Goal: Task Accomplishment & Management: Manage account settings

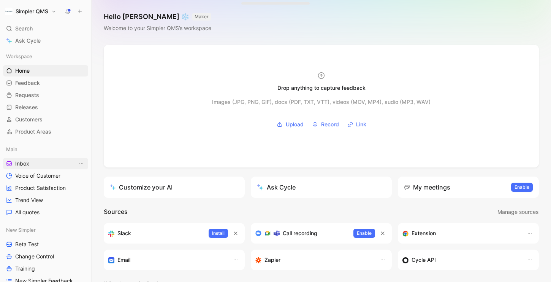
click at [40, 166] on link "Inbox" at bounding box center [45, 163] width 85 height 11
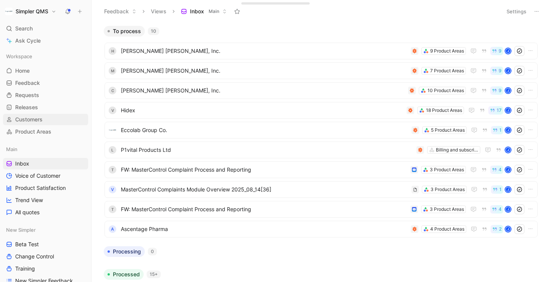
click at [35, 117] on span "Customers" at bounding box center [28, 120] width 27 height 8
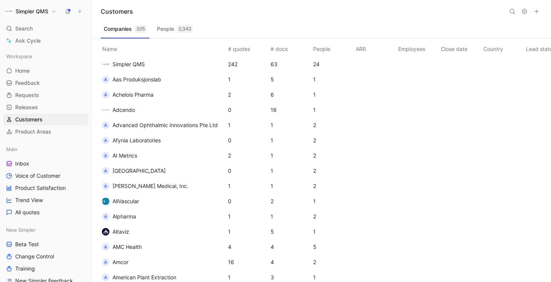
click at [511, 13] on icon at bounding box center [512, 11] width 6 height 6
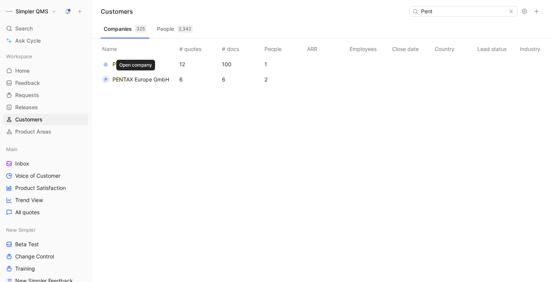
type input "Pent"
click at [143, 80] on span "AX Europe GmbH" at bounding box center [147, 79] width 43 height 6
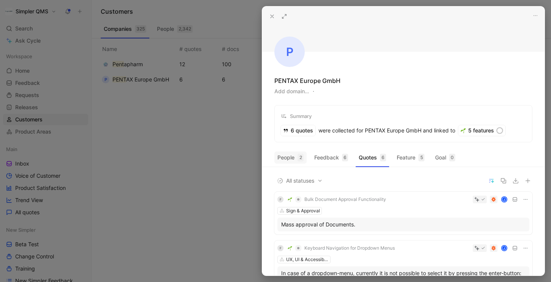
click at [284, 159] on button "People 2" at bounding box center [290, 157] width 32 height 12
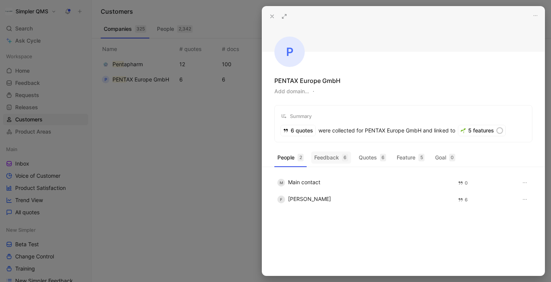
click at [330, 162] on button "Feedback 6" at bounding box center [331, 157] width 40 height 12
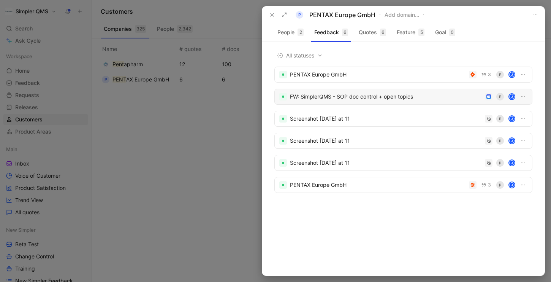
click at [403, 102] on div "FW: SimplerQMS - SOP doc control + open topics [PERSON_NAME]" at bounding box center [403, 97] width 258 height 16
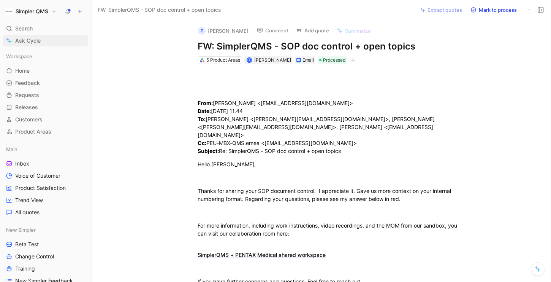
click at [32, 41] on span "Ask Cycle" at bounding box center [27, 40] width 25 height 9
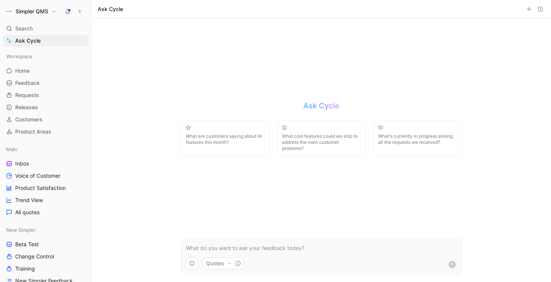
click at [139, 7] on div "Ask Cycle" at bounding box center [322, 9] width 460 height 18
click at [235, 247] on p at bounding box center [321, 247] width 271 height 9
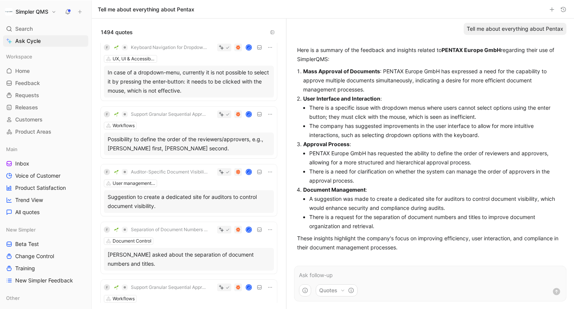
scroll to position [9, 0]
click at [0, 0] on icon "button" at bounding box center [0, 0] width 0 height 0
click at [303, 281] on icon "button" at bounding box center [305, 291] width 6 height 6
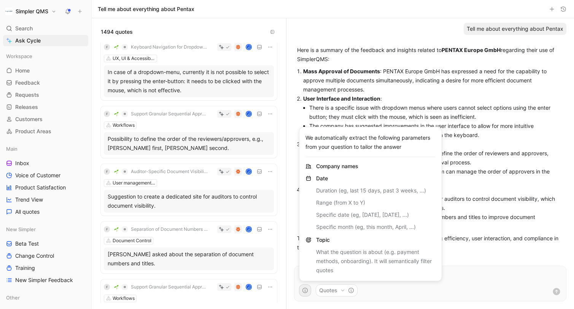
click at [304, 281] on html "Simpler QMS Search ⌘ K Ask Cycle Workspace Home G then H Feedback G then F Requ…" at bounding box center [287, 154] width 574 height 309
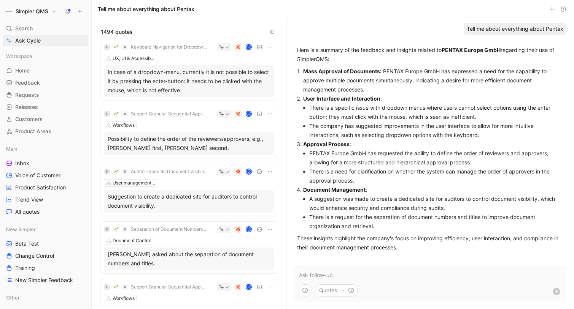
click at [551, 10] on icon "button" at bounding box center [552, 9] width 6 height 6
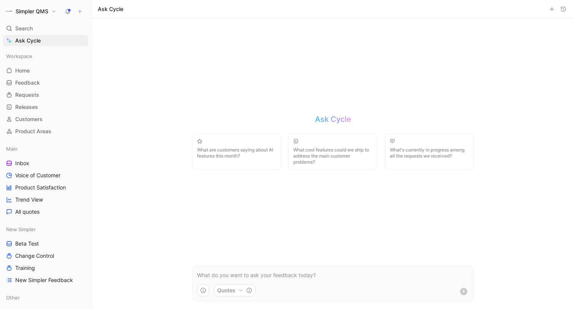
click at [260, 278] on p at bounding box center [332, 275] width 271 height 9
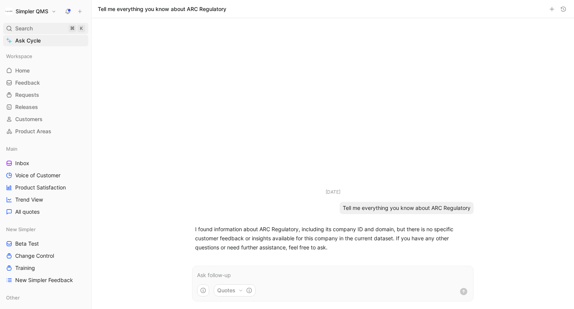
click at [15, 29] on div "Search ⌘ K" at bounding box center [45, 28] width 85 height 11
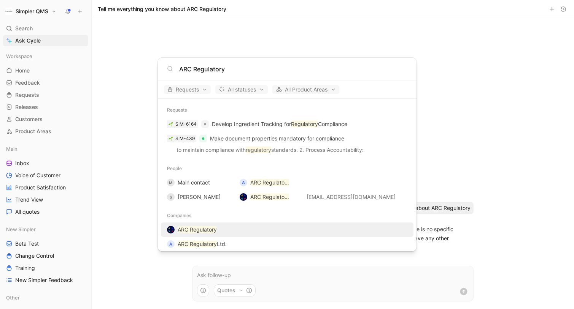
type input "ARC Regulatory"
click at [212, 232] on mark "ARC Regulatory" at bounding box center [197, 230] width 39 height 6
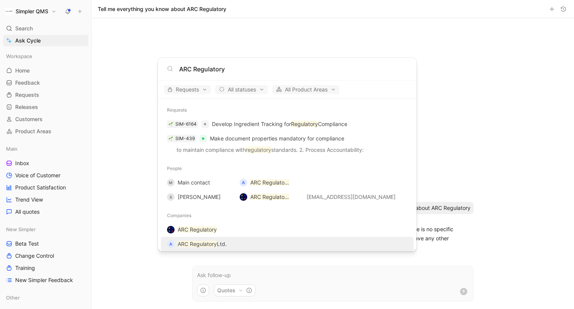
type input "ARC Regulatory"
click at [200, 246] on mark "ARC Regulatory" at bounding box center [197, 244] width 39 height 6
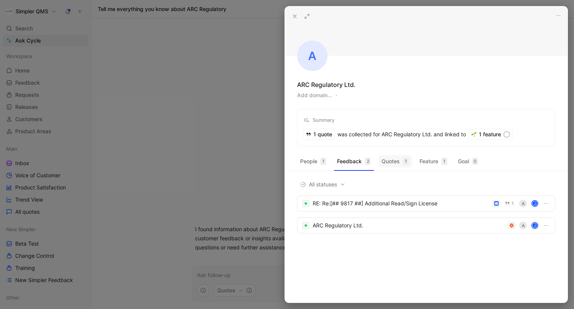
click at [393, 164] on button "Quotes 1" at bounding box center [394, 161] width 33 height 12
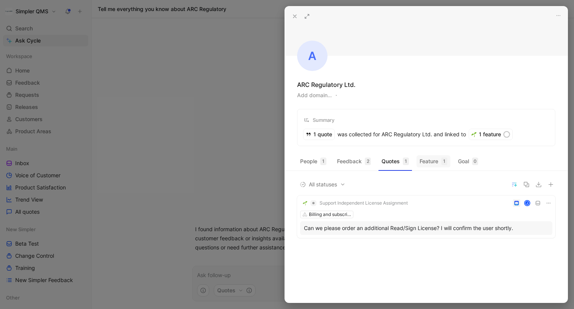
click at [432, 160] on button "Feature 1" at bounding box center [433, 161] width 34 height 12
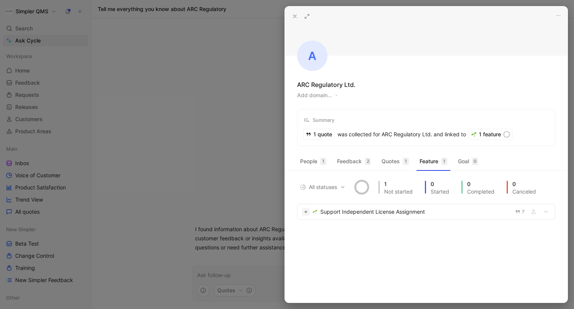
drag, startPoint x: 353, startPoint y: 86, endPoint x: 271, endPoint y: 87, distance: 81.7
click at [271, 87] on div "A ARC Regulatory Ltd. Add domain… Summary 1 quote was collected for ARC Regulat…" at bounding box center [287, 154] width 574 height 309
copy div "A ARC Regulatory Ltd"
click at [178, 104] on div at bounding box center [287, 154] width 574 height 309
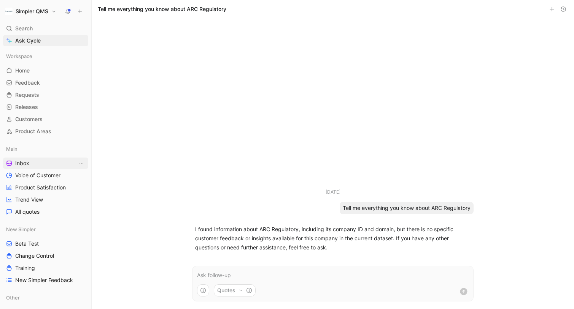
click at [26, 164] on span "Inbox" at bounding box center [22, 164] width 14 height 8
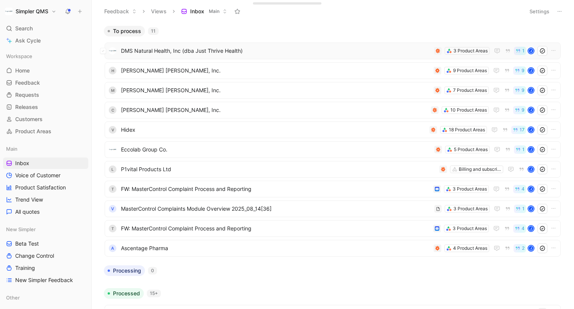
click at [254, 51] on span "DMS Natural Health, Inc (dba Just Thrive Health)" at bounding box center [276, 50] width 310 height 9
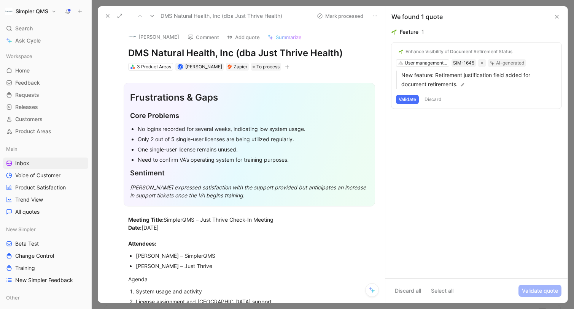
drag, startPoint x: 353, startPoint y: 57, endPoint x: 112, endPoint y: 50, distance: 240.8
click at [112, 50] on div "[PERSON_NAME] Comment Add quote Summarize DMS Natural Health, Inc (dba Just Thr…" at bounding box center [241, 165] width 287 height 278
copy h1 "DMS Natural Health, Inc (dba Just Thrive Health)"
click at [137, 37] on button "[PERSON_NAME]" at bounding box center [153, 36] width 57 height 11
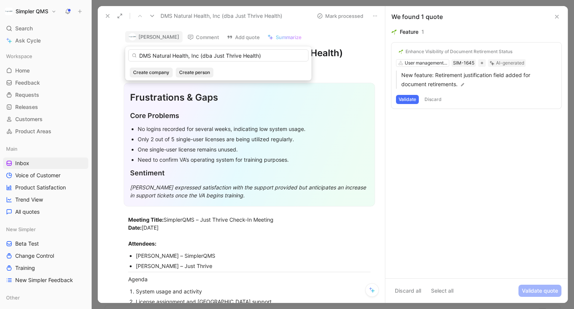
drag, startPoint x: 268, startPoint y: 56, endPoint x: 200, endPoint y: 56, distance: 68.0
click at [200, 56] on input "DMS Natural Health, Inc (dba Just Thrive Health)" at bounding box center [218, 55] width 180 height 12
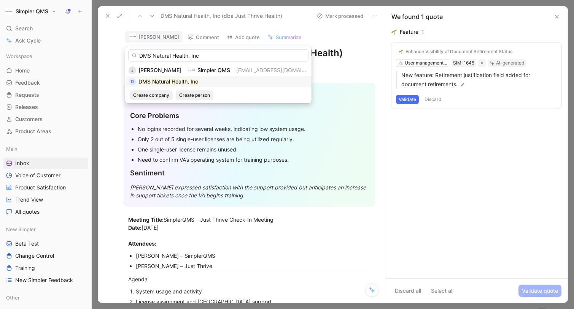
type input "DMS Natural Health, Inc"
click at [189, 81] on mark "DMS Natural Health, Inc" at bounding box center [168, 81] width 60 height 6
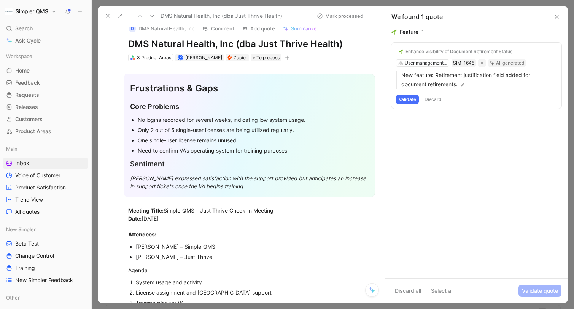
scroll to position [10, 0]
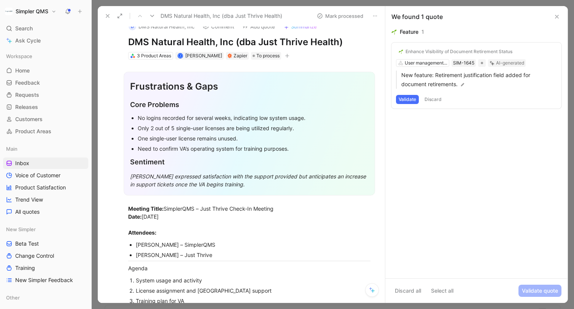
click at [438, 100] on button "Discard" at bounding box center [433, 99] width 22 height 9
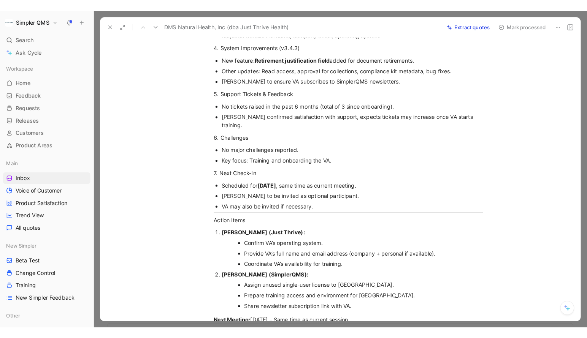
scroll to position [538, 0]
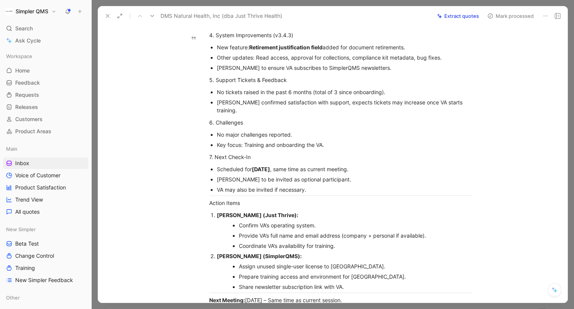
click at [499, 15] on button "Mark processed" at bounding box center [510, 16] width 53 height 11
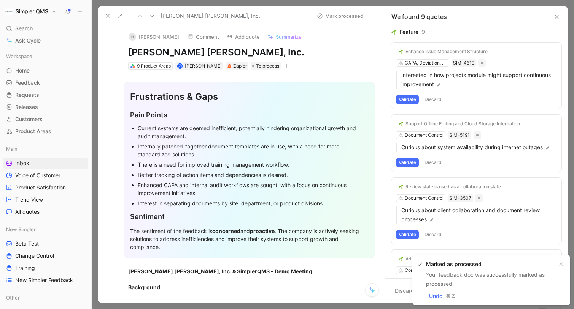
click at [107, 11] on button at bounding box center [107, 16] width 11 height 11
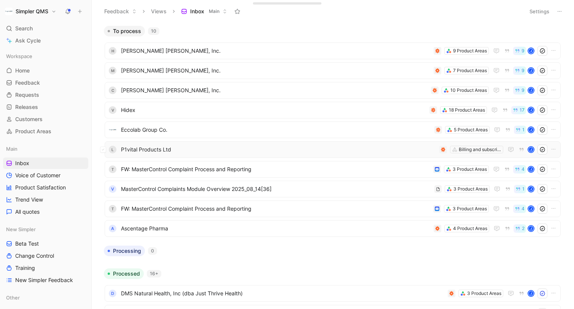
click at [248, 151] on span "P1vital Products Ltd" at bounding box center [278, 149] width 315 height 9
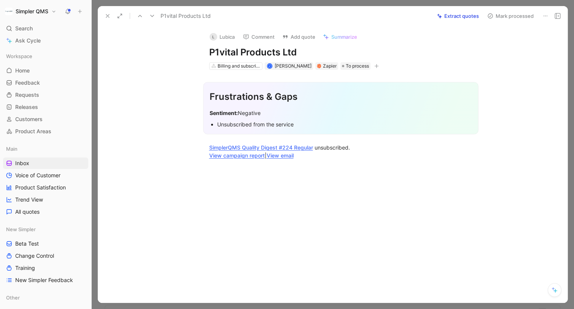
click at [544, 15] on icon at bounding box center [545, 16] width 6 height 6
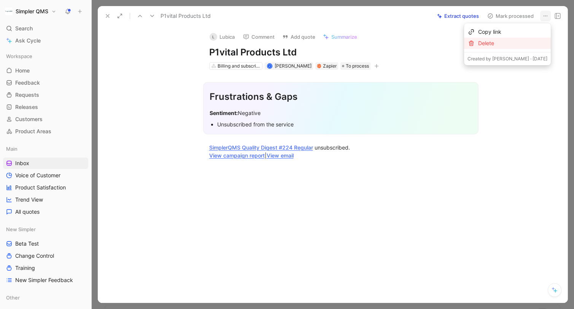
click at [510, 45] on div "Delete" at bounding box center [512, 43] width 69 height 9
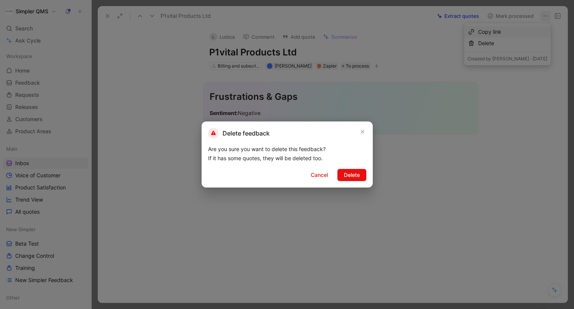
click at [350, 182] on div "Delete feedback Are you sure you want to delete this feedback? If it has some q…" at bounding box center [286, 155] width 171 height 66
click at [352, 169] on button "Delete" at bounding box center [351, 175] width 29 height 12
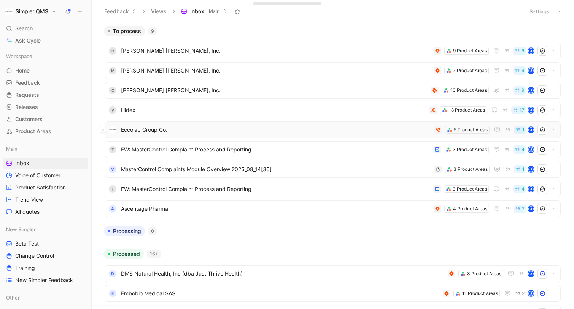
click at [277, 133] on span "Eccolab Group Co." at bounding box center [276, 129] width 310 height 9
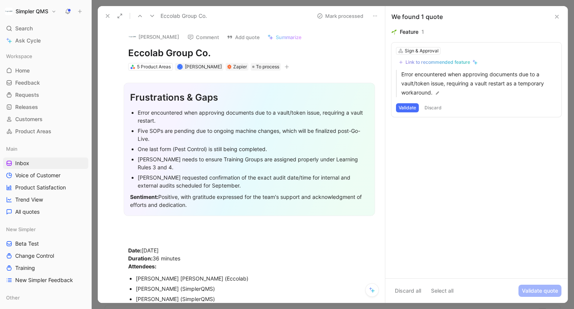
drag, startPoint x: 216, startPoint y: 54, endPoint x: 125, endPoint y: 50, distance: 90.9
click at [125, 50] on div "[PERSON_NAME] Comment Add quote Summarize Eccolab Group Co. 5 Product Areas J […" at bounding box center [249, 49] width 271 height 46
copy h1 "Eccolab Group Co."
click at [148, 36] on button "[PERSON_NAME]" at bounding box center [153, 36] width 57 height 11
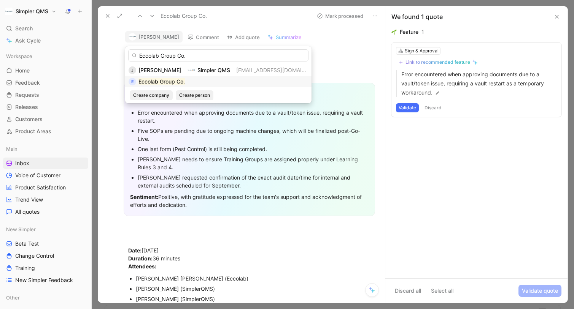
type input "Eccolab Group Co."
click at [163, 80] on mark "Eccolab Group Co." at bounding box center [161, 81] width 46 height 6
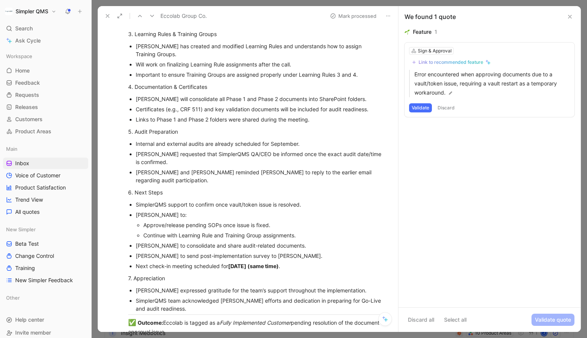
scroll to position [381, 0]
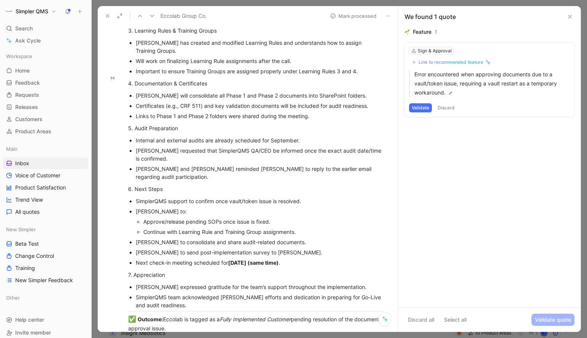
click at [448, 109] on button "Discard" at bounding box center [446, 107] width 22 height 9
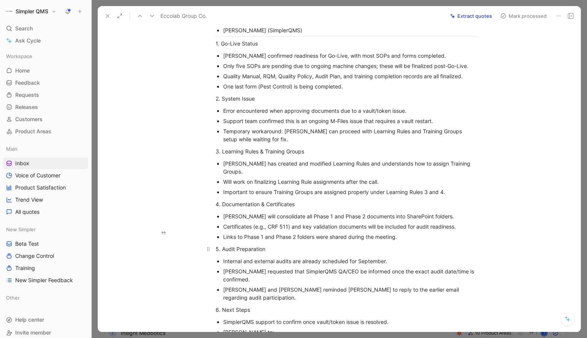
scroll to position [0, 0]
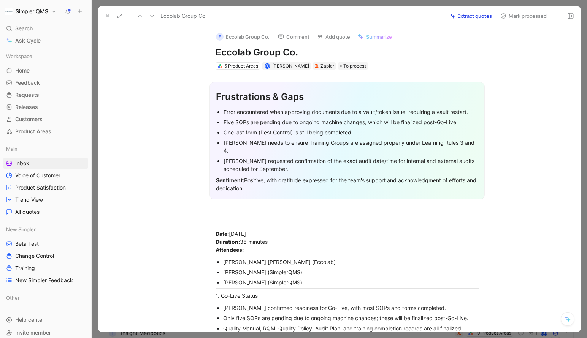
click at [501, 17] on use at bounding box center [503, 16] width 5 height 5
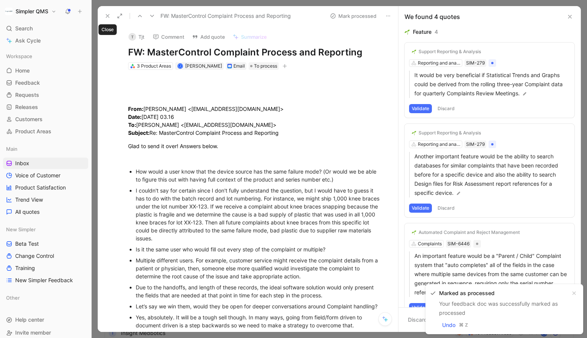
click at [105, 14] on icon at bounding box center [108, 16] width 6 height 6
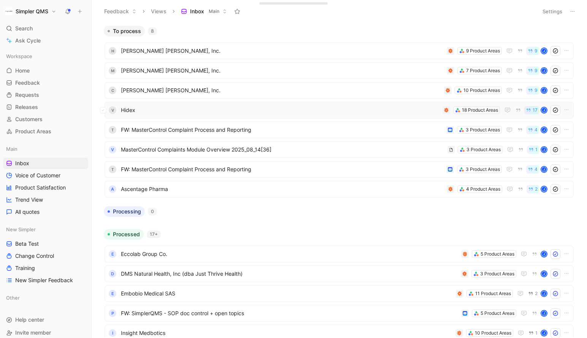
click at [309, 112] on span "Hidex" at bounding box center [280, 110] width 319 height 9
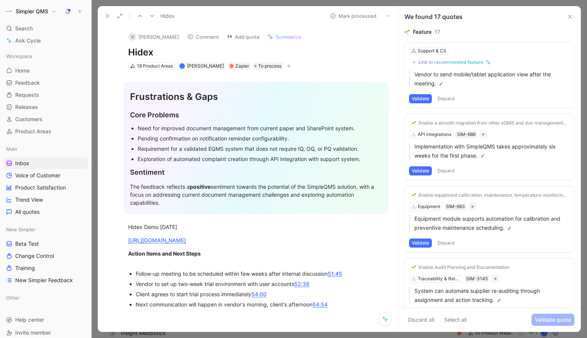
drag, startPoint x: 165, startPoint y: 49, endPoint x: 119, endPoint y: 49, distance: 46.0
click at [119, 49] on div "V [PERSON_NAME] Comment Add quote Summarize Hidex 18 Product Areas J [PERSON_NA…" at bounding box center [256, 48] width 284 height 45
copy h1 "Hidex"
click at [143, 35] on button "V Ville Taina" at bounding box center [153, 36] width 57 height 11
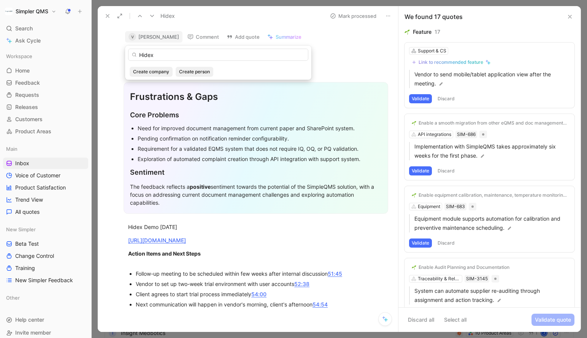
drag, startPoint x: 160, startPoint y: 56, endPoint x: 120, endPoint y: 56, distance: 40.3
click at [120, 56] on body "Simpler QMS Search ⌘ K Ask Cycle Workspace Home G then H Feedback G then F Requ…" at bounding box center [293, 169] width 587 height 338
type input "H"
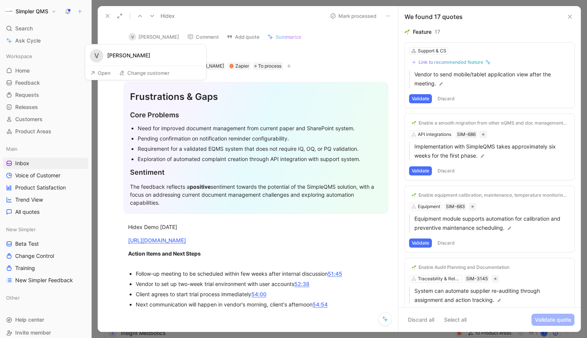
click at [103, 69] on button "Open" at bounding box center [100, 73] width 27 height 11
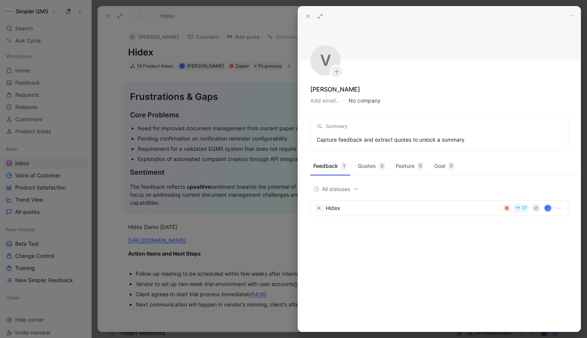
click at [365, 101] on button "No company" at bounding box center [365, 100] width 32 height 11
type input "Hidex"
click at [398, 133] on div "Hidex" at bounding box center [411, 131] width 79 height 9
click at [113, 120] on div at bounding box center [293, 169] width 587 height 338
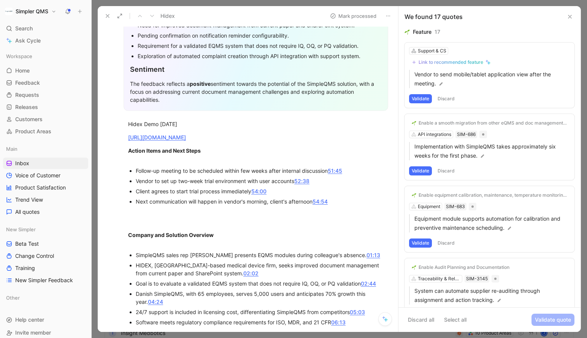
scroll to position [114, 0]
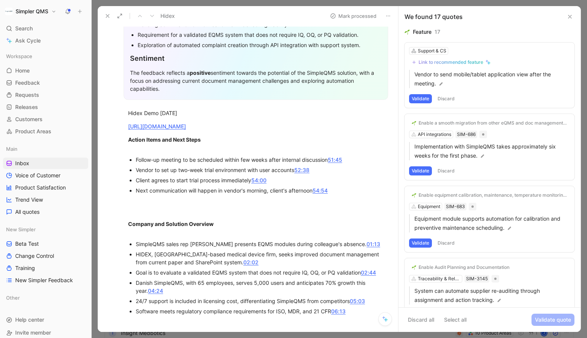
click at [446, 98] on button "Discard" at bounding box center [446, 98] width 22 height 9
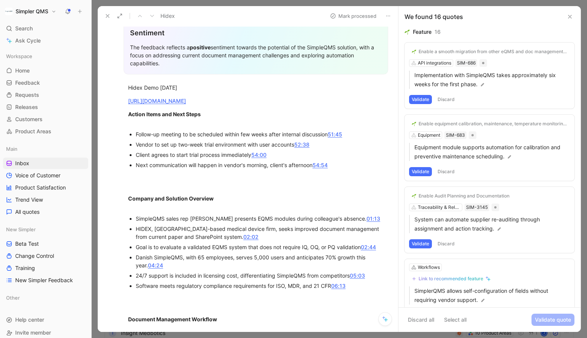
scroll to position [143, 0]
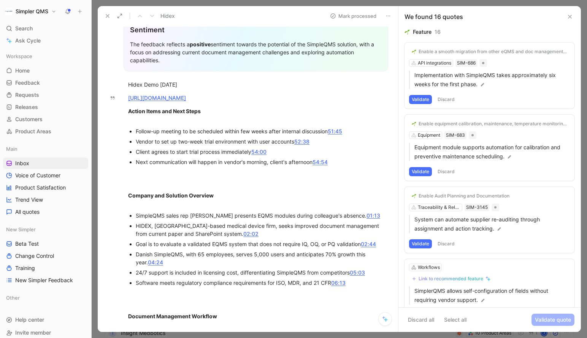
click at [449, 95] on button "Discard" at bounding box center [446, 99] width 22 height 9
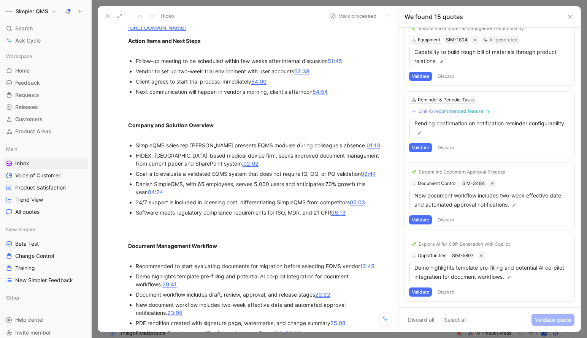
scroll to position [217, 0]
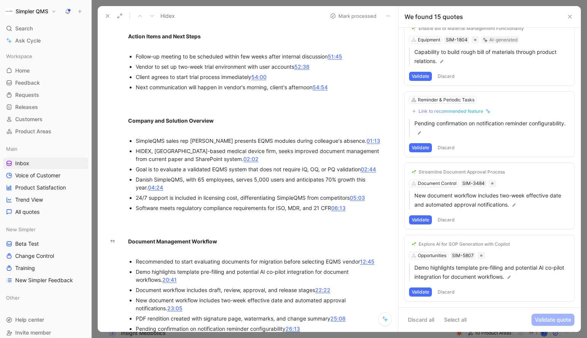
click at [420, 281] on button "Validate" at bounding box center [420, 292] width 23 height 9
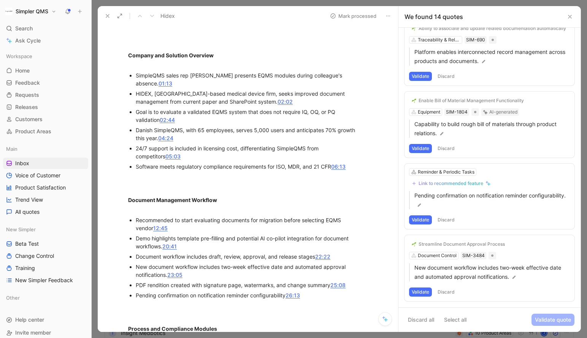
scroll to position [300, 0]
click at [447, 281] on button "Discard" at bounding box center [446, 292] width 22 height 9
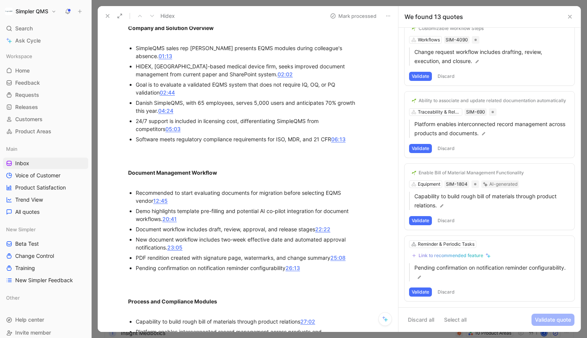
scroll to position [327, 0]
click at [451, 281] on button "Discard" at bounding box center [446, 292] width 22 height 9
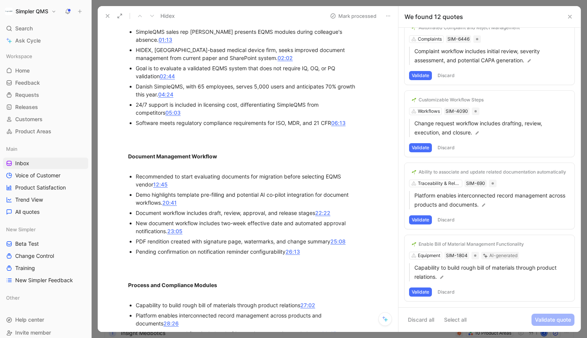
scroll to position [347, 0]
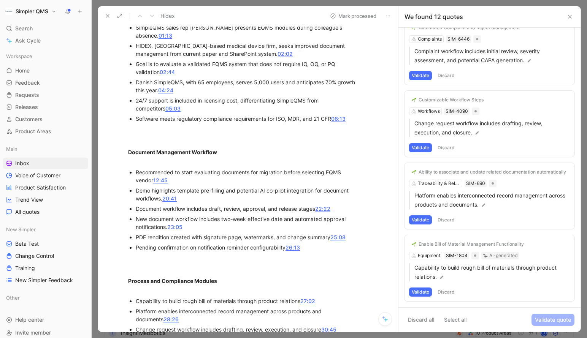
click at [419, 281] on button "Validate" at bounding box center [420, 292] width 23 height 9
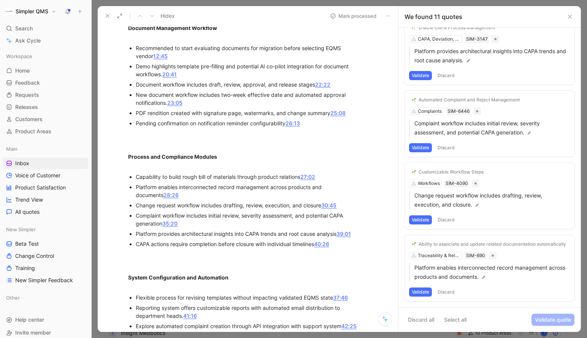
scroll to position [471, 0]
click at [412, 281] on button "Validate" at bounding box center [420, 292] width 23 height 9
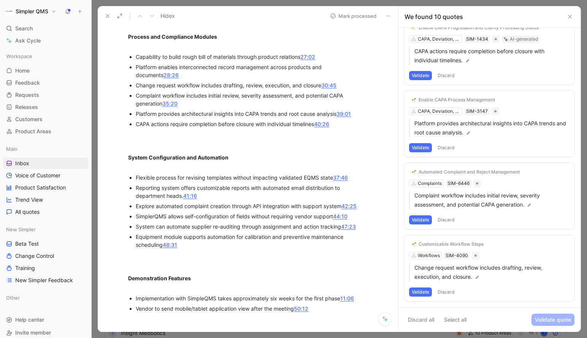
scroll to position [594, 0]
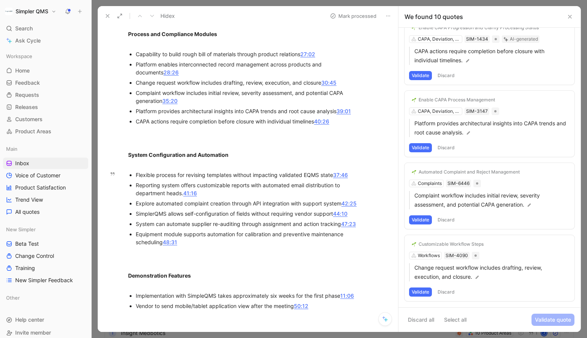
click at [446, 281] on button "Discard" at bounding box center [446, 292] width 22 height 9
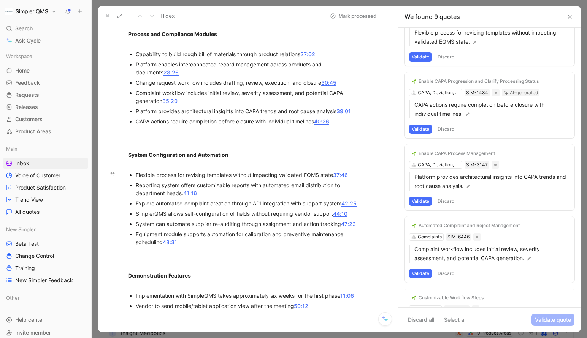
scroll to position [385, 0]
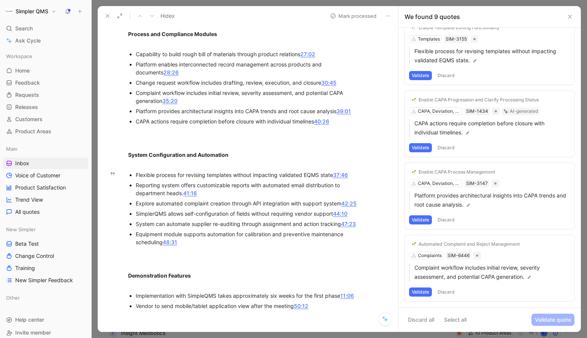
click at [424, 281] on button "Validate" at bounding box center [420, 292] width 23 height 9
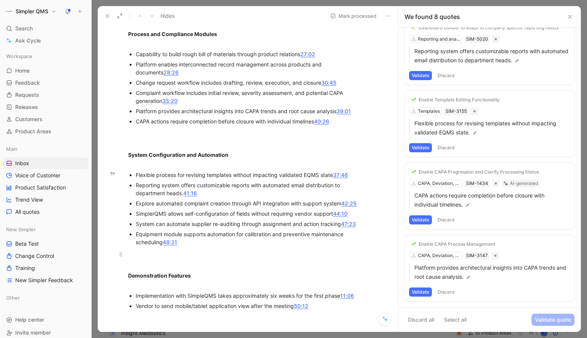
scroll to position [312, 0]
click at [449, 281] on button "Discard" at bounding box center [446, 292] width 22 height 9
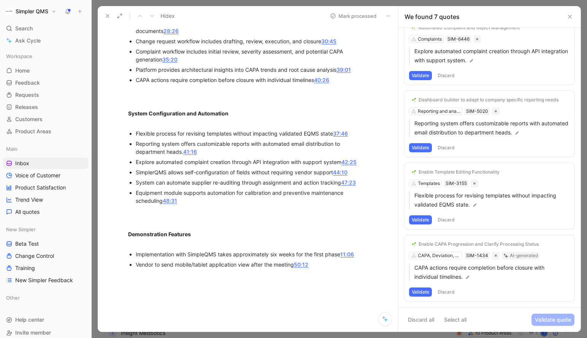
scroll to position [636, 0]
click at [452, 281] on button "Discard" at bounding box center [446, 292] width 22 height 9
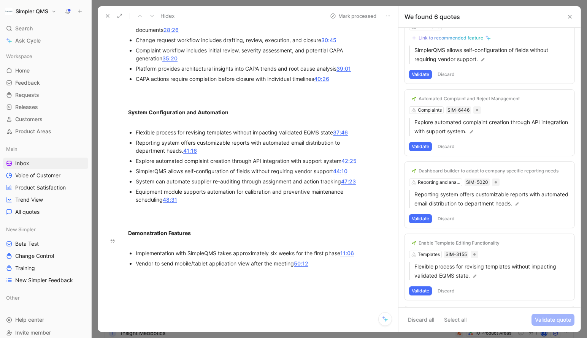
scroll to position [168, 0]
click at [452, 281] on button "Discard" at bounding box center [446, 292] width 22 height 9
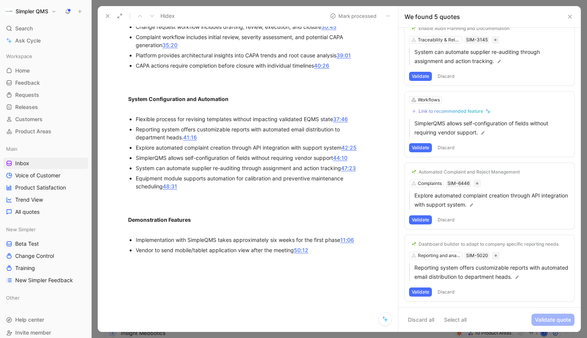
scroll to position [646, 0]
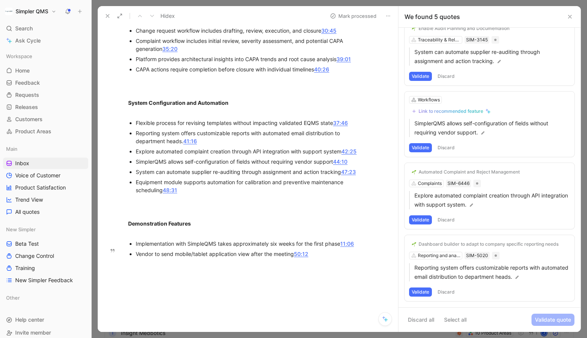
click at [420, 281] on button "Validate" at bounding box center [420, 292] width 23 height 9
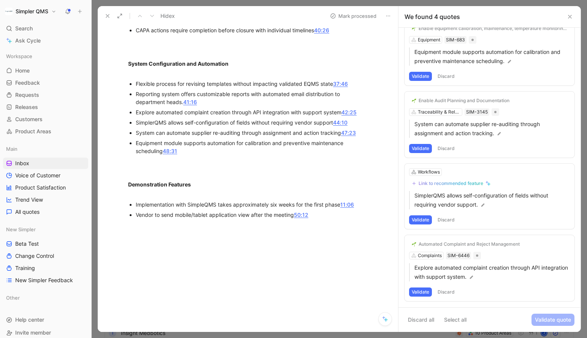
scroll to position [710, 0]
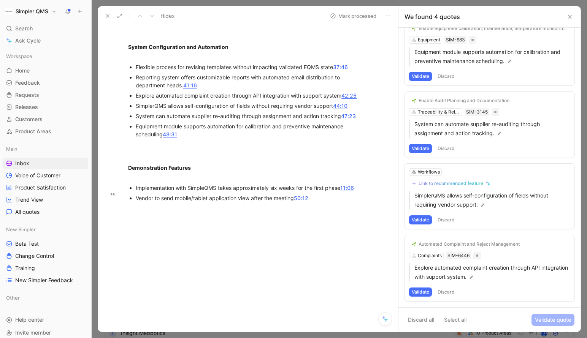
click at [431, 255] on div "Automated Complaint and Reject Management Complaints SIM-6446 Explore automated…" at bounding box center [489, 268] width 170 height 66
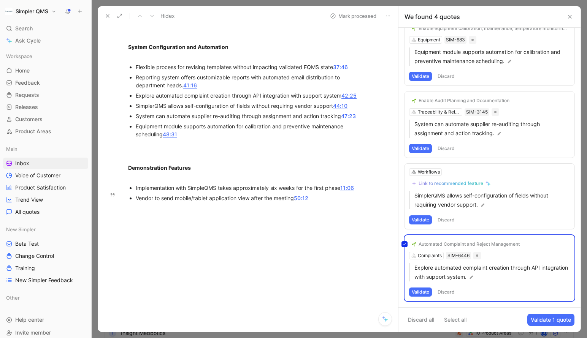
click at [444, 242] on div "Automated Complaint and Reject Management Complaints SIM-6446 Explore automated…" at bounding box center [489, 268] width 170 height 66
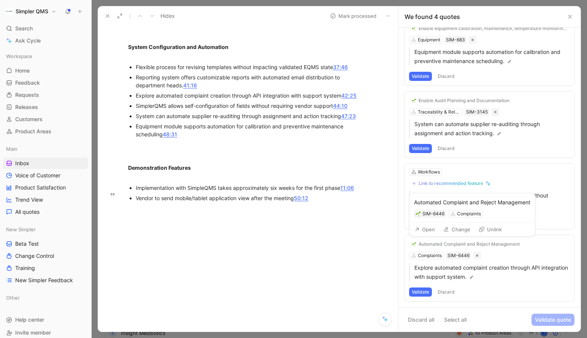
click at [452, 230] on button "Change" at bounding box center [457, 229] width 34 height 11
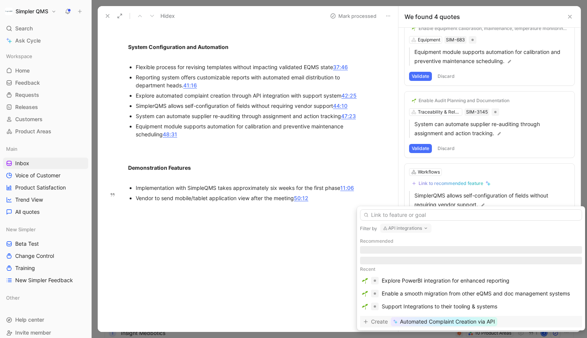
click at [482, 281] on span "Automated Complaint Creation via API" at bounding box center [447, 321] width 95 height 9
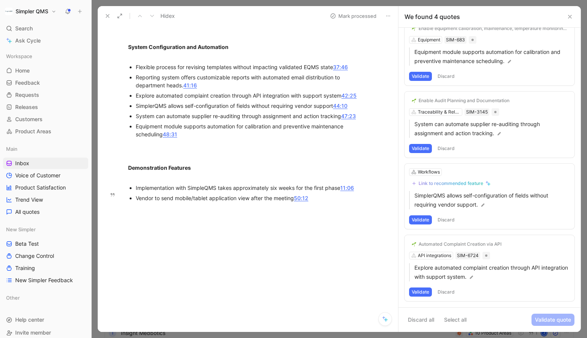
click at [420, 281] on button "Validate" at bounding box center [420, 292] width 23 height 9
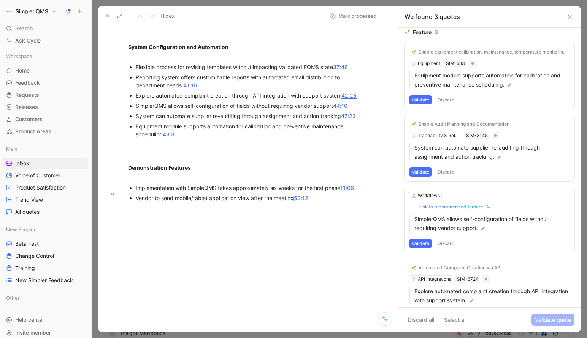
scroll to position [0, 0]
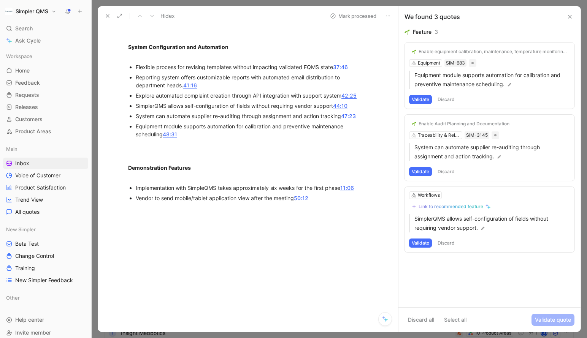
click at [444, 241] on button "Discard" at bounding box center [446, 243] width 22 height 9
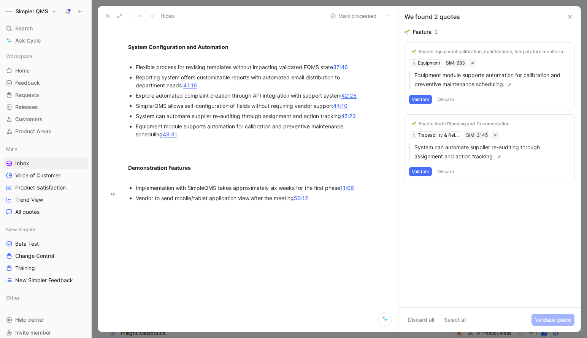
click at [426, 170] on button "Validate" at bounding box center [420, 171] width 23 height 9
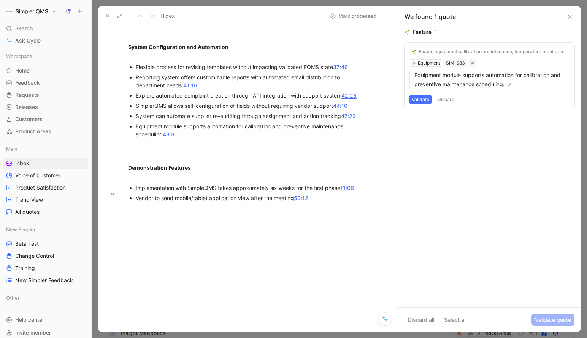
click at [416, 98] on button "Validate" at bounding box center [420, 99] width 23 height 9
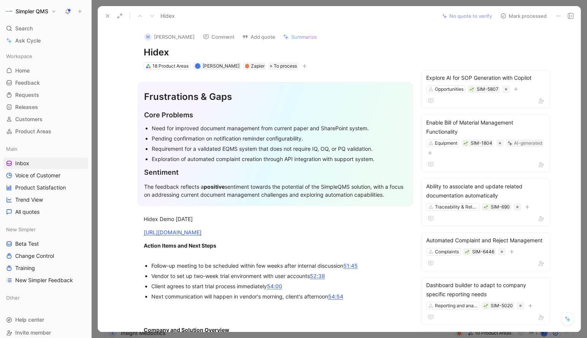
click at [504, 14] on use at bounding box center [503, 16] width 5 height 5
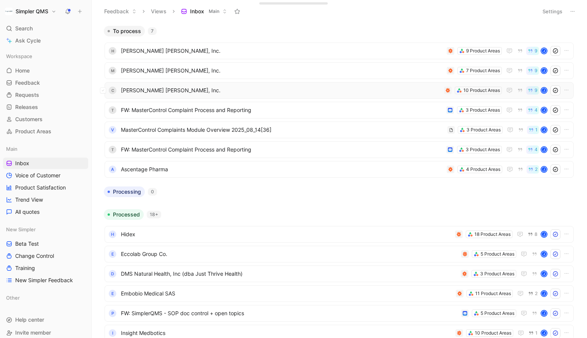
click at [235, 94] on span "[PERSON_NAME] [PERSON_NAME], Inc." at bounding box center [281, 90] width 320 height 9
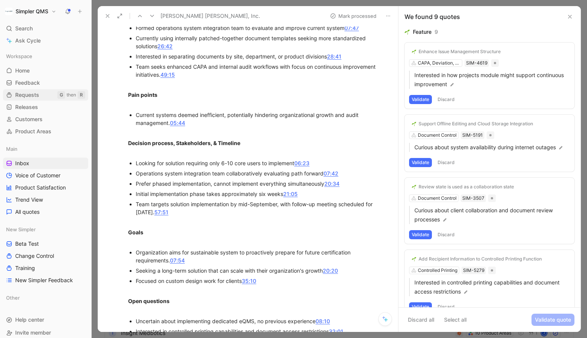
scroll to position [620, 0]
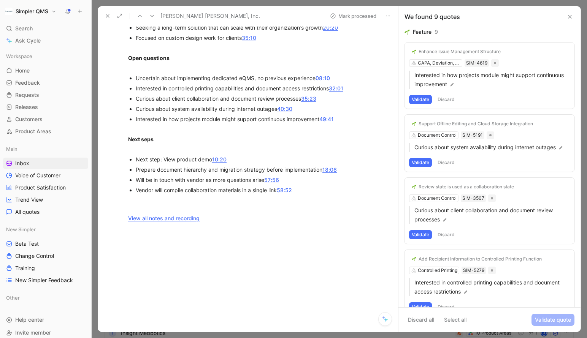
click at [105, 14] on icon at bounding box center [108, 16] width 6 height 6
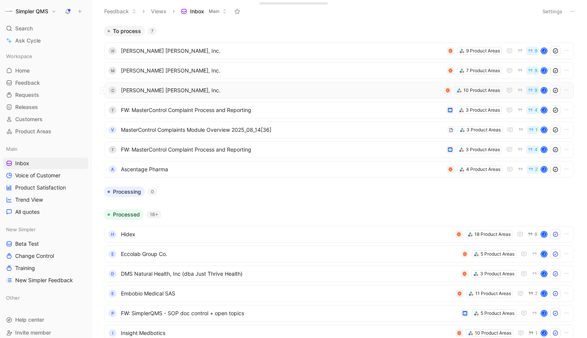
click at [209, 89] on span "[PERSON_NAME] [PERSON_NAME], Inc." at bounding box center [281, 90] width 320 height 9
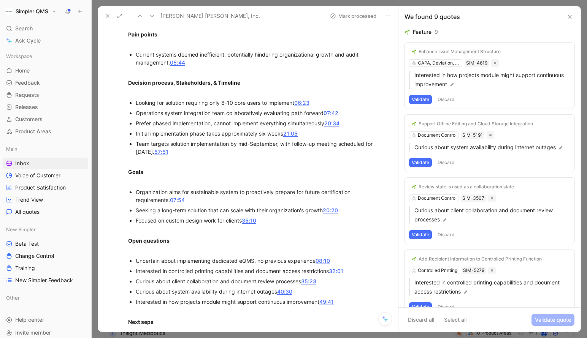
scroll to position [620, 0]
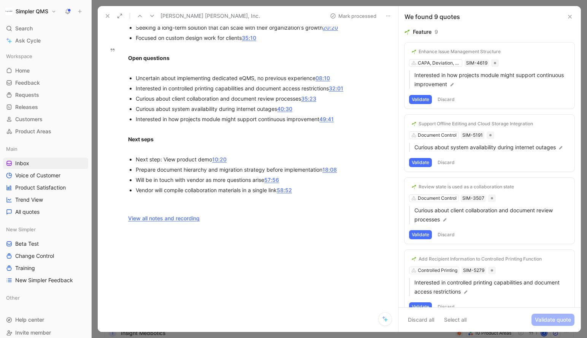
click at [107, 16] on icon at bounding box center [108, 16] width 6 height 6
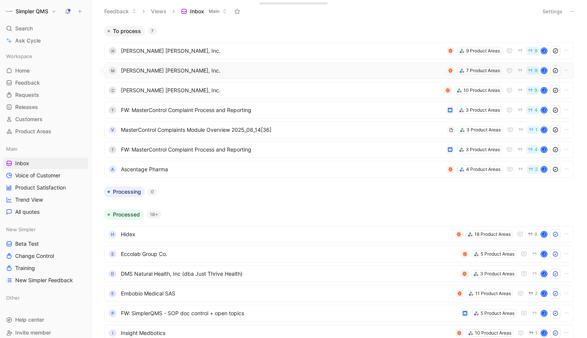
click at [209, 69] on span "[PERSON_NAME] [PERSON_NAME], Inc." at bounding box center [282, 70] width 323 height 9
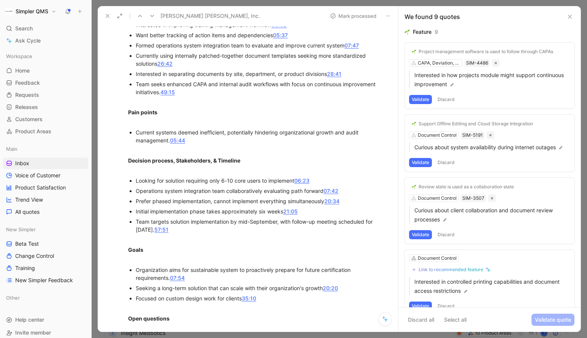
scroll to position [620, 0]
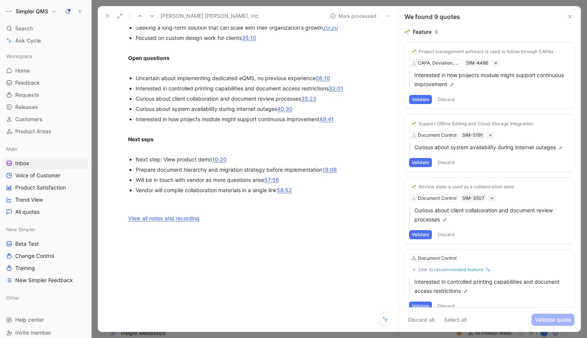
click at [388, 14] on icon at bounding box center [388, 16] width 6 height 6
click at [400, 44] on div "Delete" at bounding box center [431, 43] width 69 height 9
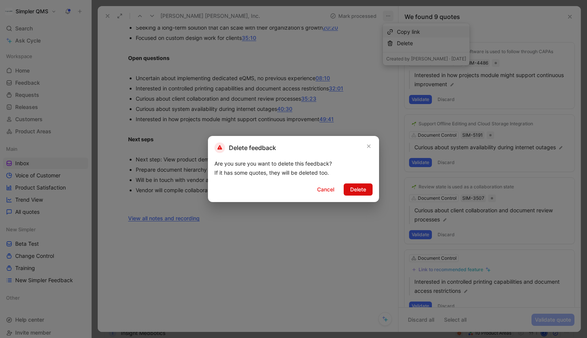
click at [351, 191] on span "Delete" at bounding box center [358, 189] width 16 height 9
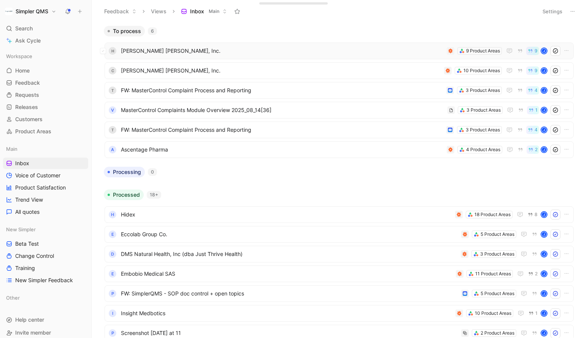
click at [335, 48] on span "[PERSON_NAME] [PERSON_NAME], Inc." at bounding box center [282, 50] width 323 height 9
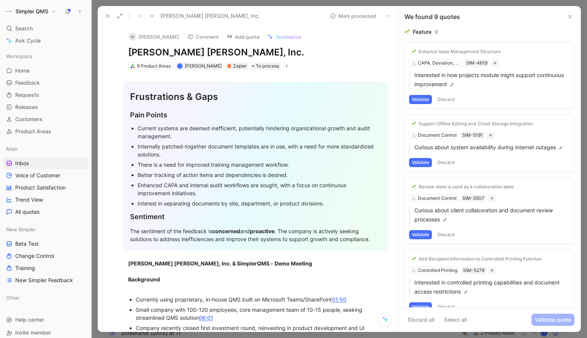
click at [387, 16] on icon at bounding box center [388, 16] width 6 height 6
click at [398, 41] on div "Delete" at bounding box center [431, 43] width 69 height 9
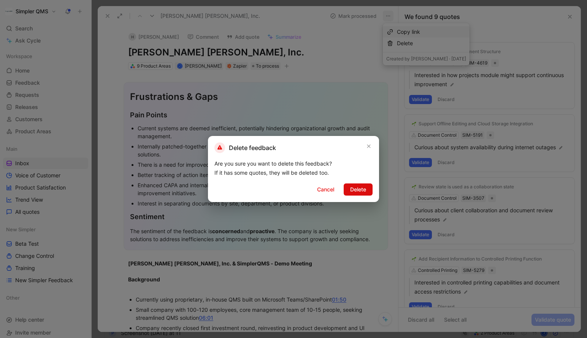
click at [357, 186] on span "Delete" at bounding box center [358, 189] width 16 height 9
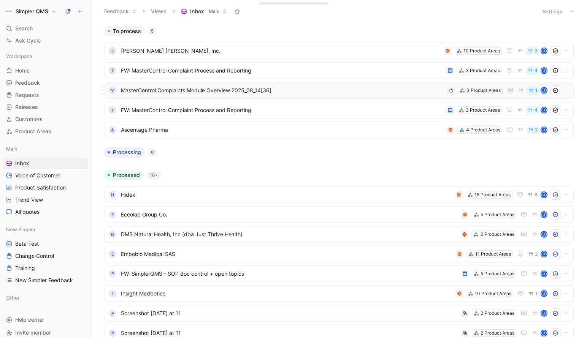
click at [277, 95] on span "MasterControl Complaints Module Overview 2025_08_14[36]" at bounding box center [283, 90] width 324 height 9
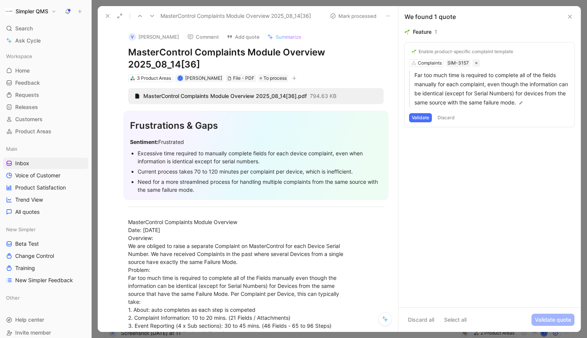
click at [108, 18] on icon at bounding box center [108, 16] width 6 height 6
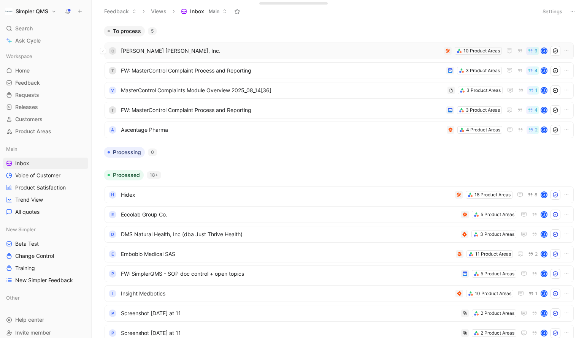
click at [204, 51] on span "[PERSON_NAME] [PERSON_NAME], Inc." at bounding box center [281, 50] width 320 height 9
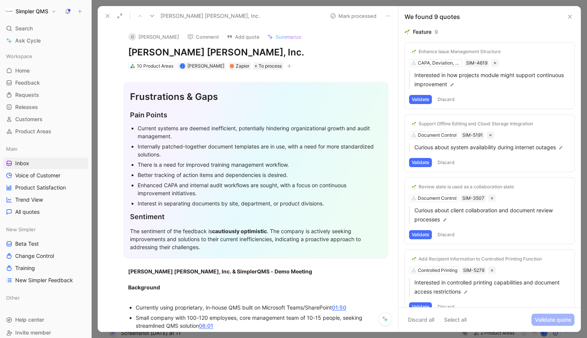
drag, startPoint x: 239, startPoint y: 52, endPoint x: 126, endPoint y: 55, distance: 113.3
click at [126, 55] on div "C [PERSON_NAME] Comment Add quote Summarize [PERSON_NAME] [PERSON_NAME], Inc. 1…" at bounding box center [256, 48] width 284 height 45
copy h1 "[PERSON_NAME] [PERSON_NAME], Inc."
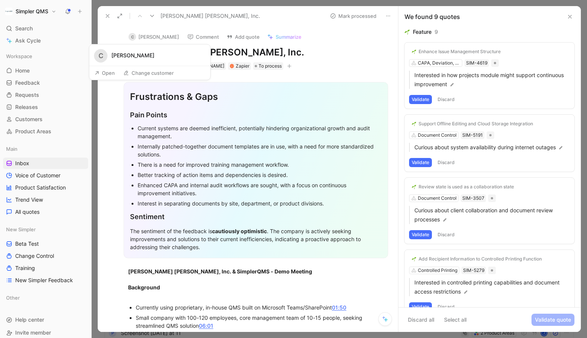
click at [111, 71] on button "Open" at bounding box center [104, 73] width 27 height 11
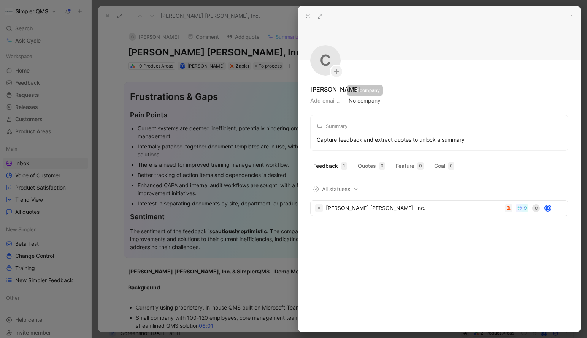
click at [368, 100] on button "No company" at bounding box center [365, 100] width 32 height 11
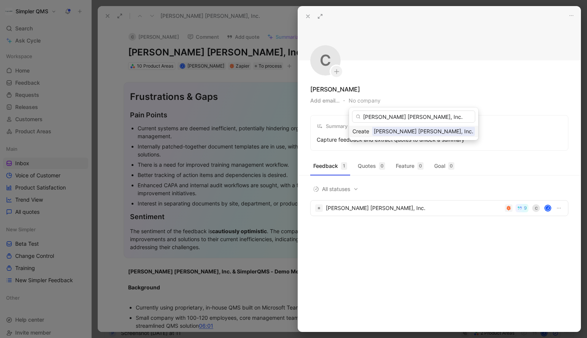
type input "[PERSON_NAME] [PERSON_NAME], Inc."
click at [379, 132] on span "[PERSON_NAME] [PERSON_NAME], Inc." at bounding box center [423, 132] width 103 height 10
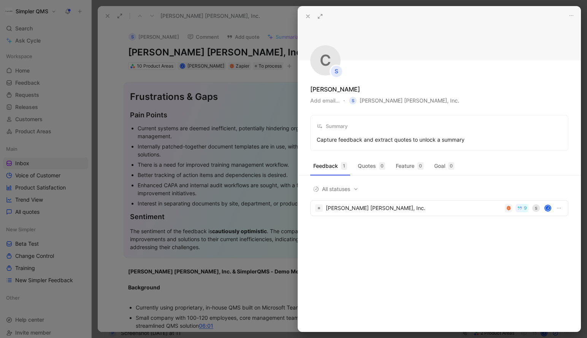
click at [108, 125] on div at bounding box center [293, 169] width 587 height 338
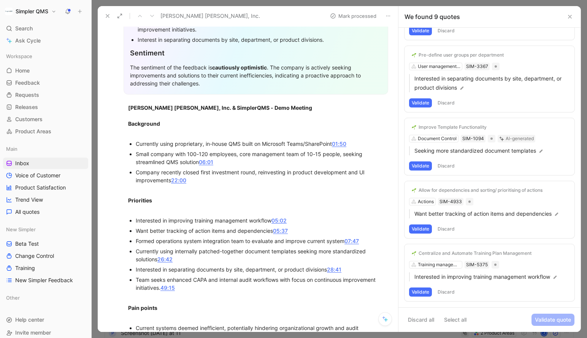
scroll to position [168, 0]
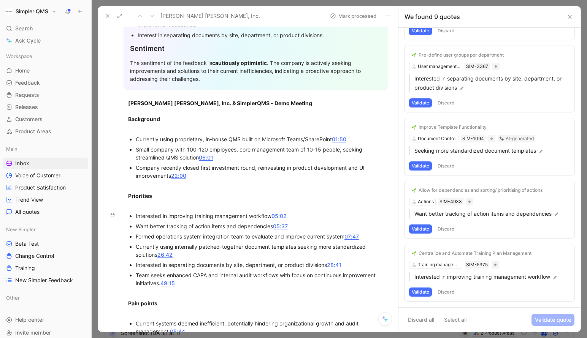
click at [449, 281] on button "Discard" at bounding box center [446, 292] width 22 height 9
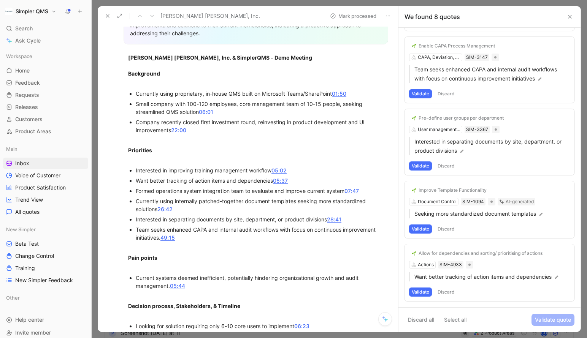
scroll to position [215, 0]
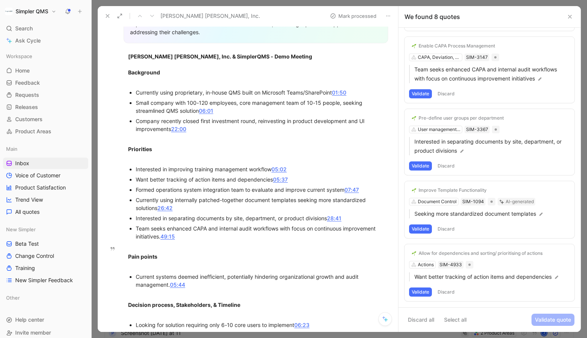
click at [448, 281] on button "Discard" at bounding box center [446, 292] width 22 height 9
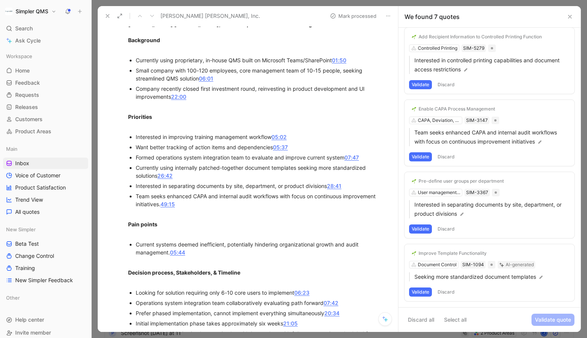
scroll to position [248, 0]
click at [447, 281] on button "Discard" at bounding box center [446, 292] width 22 height 9
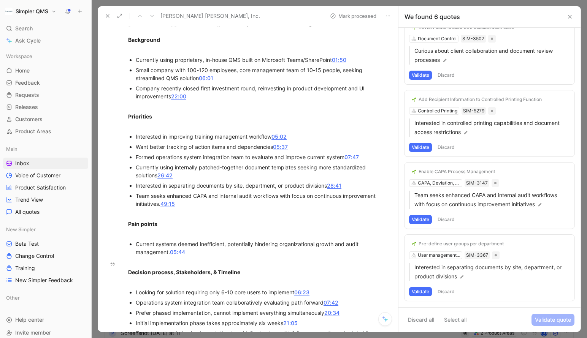
scroll to position [160, 0]
click at [446, 281] on button "Discard" at bounding box center [446, 292] width 22 height 9
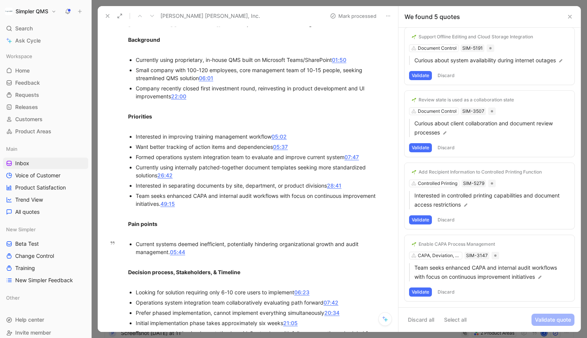
scroll to position [87, 0]
click at [422, 281] on button "Validate" at bounding box center [420, 292] width 23 height 9
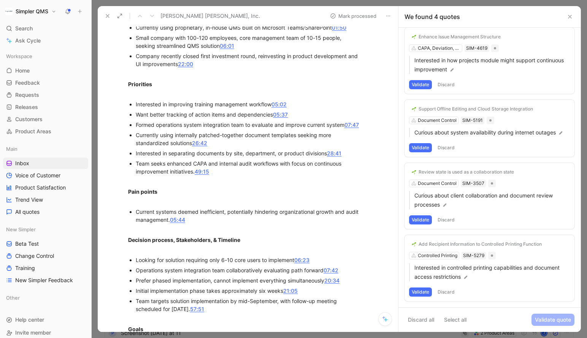
scroll to position [282, 0]
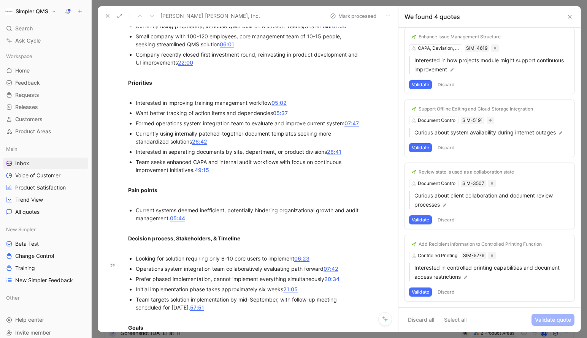
click at [425, 281] on button "Validate" at bounding box center [420, 292] width 23 height 9
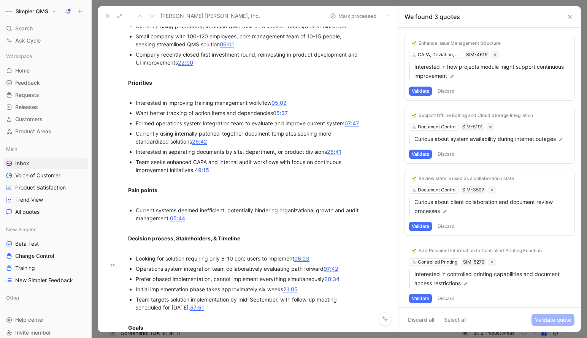
scroll to position [0, 0]
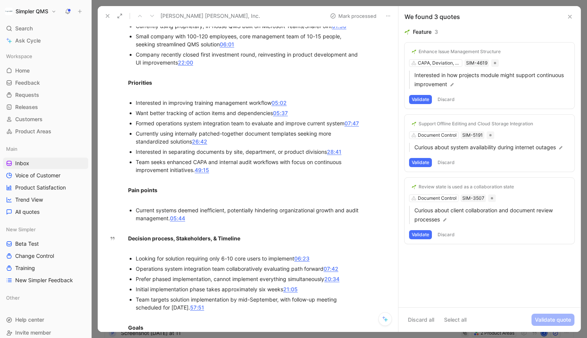
click at [422, 234] on button "Validate" at bounding box center [420, 234] width 23 height 9
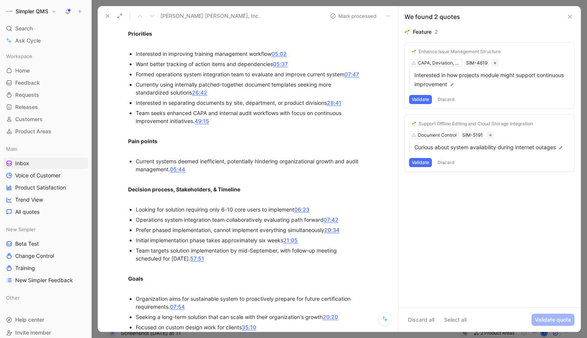
scroll to position [332, 0]
click at [414, 162] on button "Validate" at bounding box center [420, 162] width 23 height 9
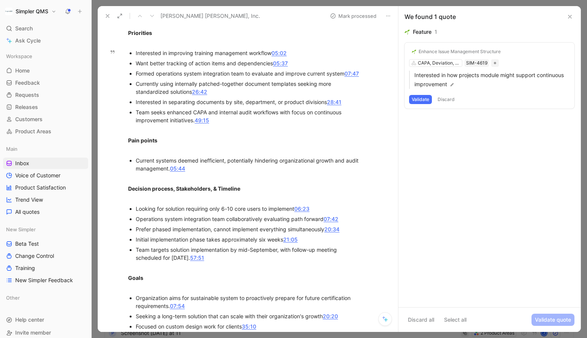
click at [441, 98] on button "Discard" at bounding box center [446, 99] width 22 height 9
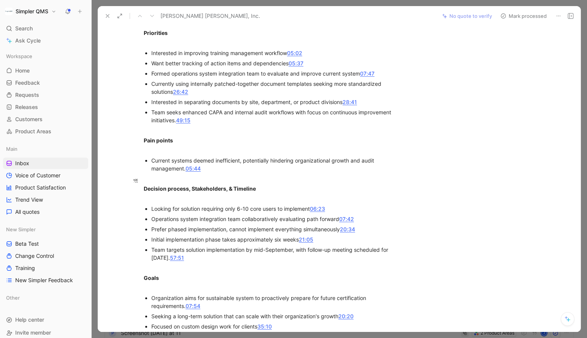
scroll to position [0, 0]
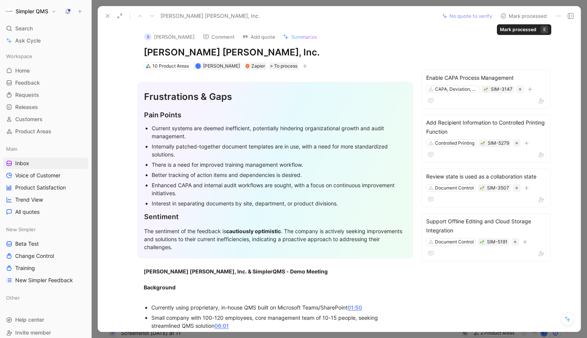
click at [504, 15] on icon at bounding box center [503, 16] width 6 height 6
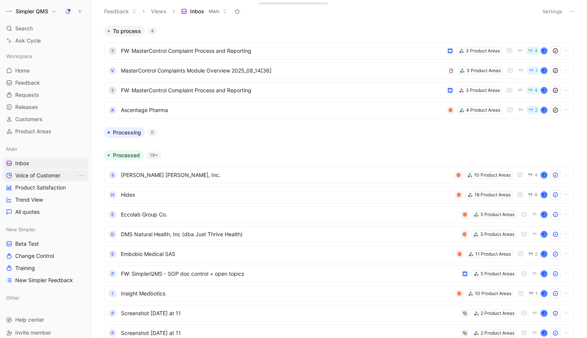
click at [39, 178] on span "Voice of Customer" at bounding box center [37, 176] width 45 height 8
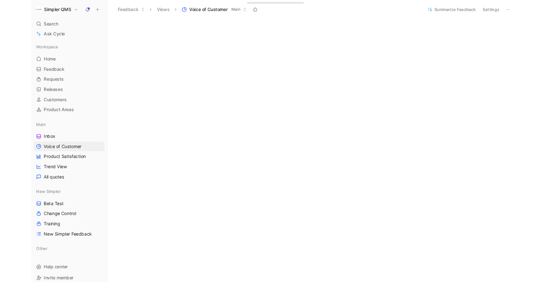
scroll to position [335, 0]
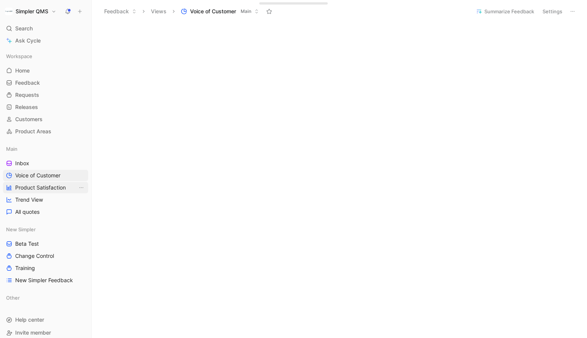
click at [43, 191] on span "Product Satisfaction" at bounding box center [40, 188] width 51 height 8
click at [38, 198] on span "Trend View" at bounding box center [29, 200] width 28 height 8
click at [29, 164] on span "Inbox" at bounding box center [22, 164] width 14 height 8
